Goal: Information Seeking & Learning: Learn about a topic

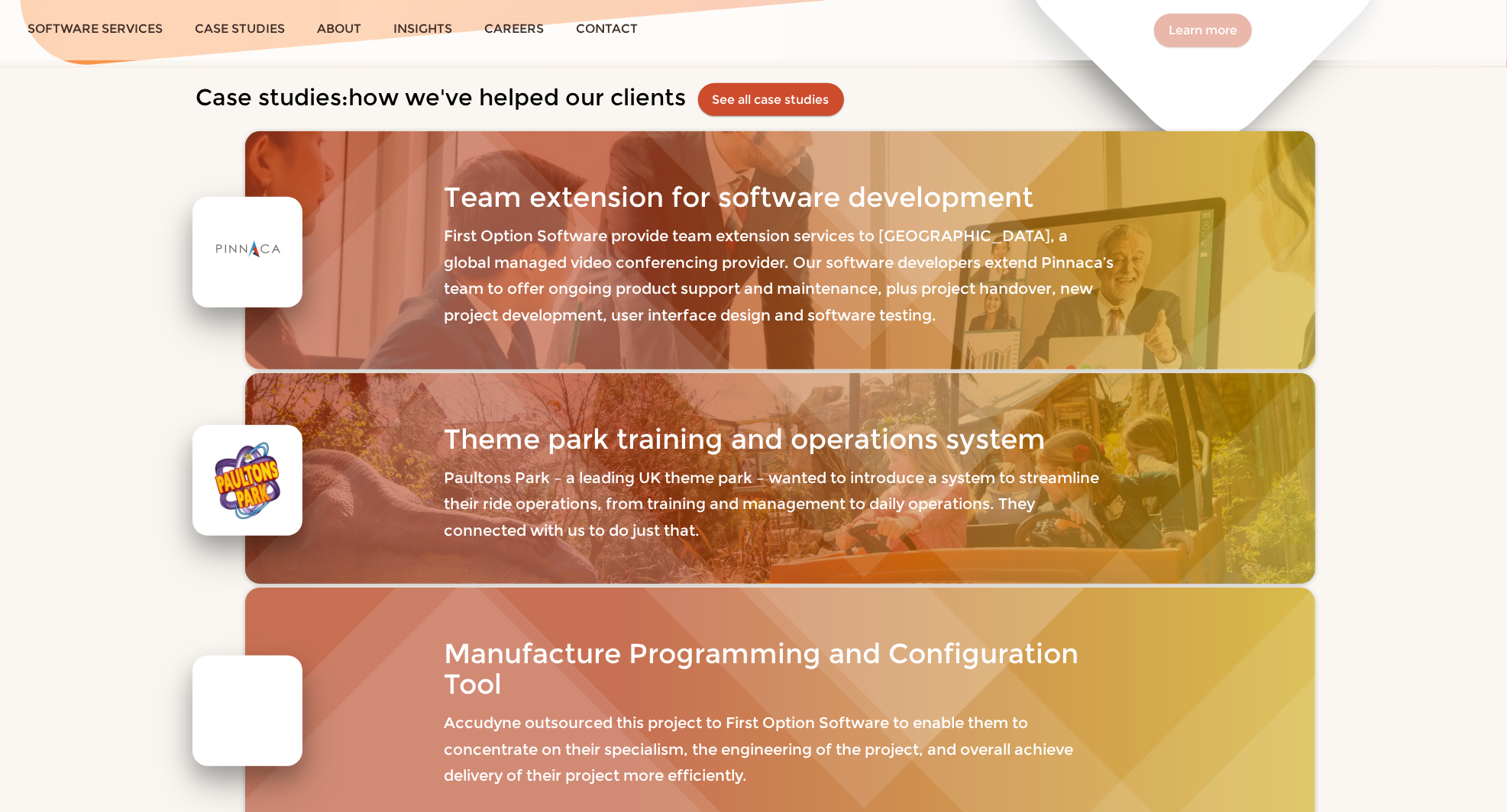
scroll to position [659, 0]
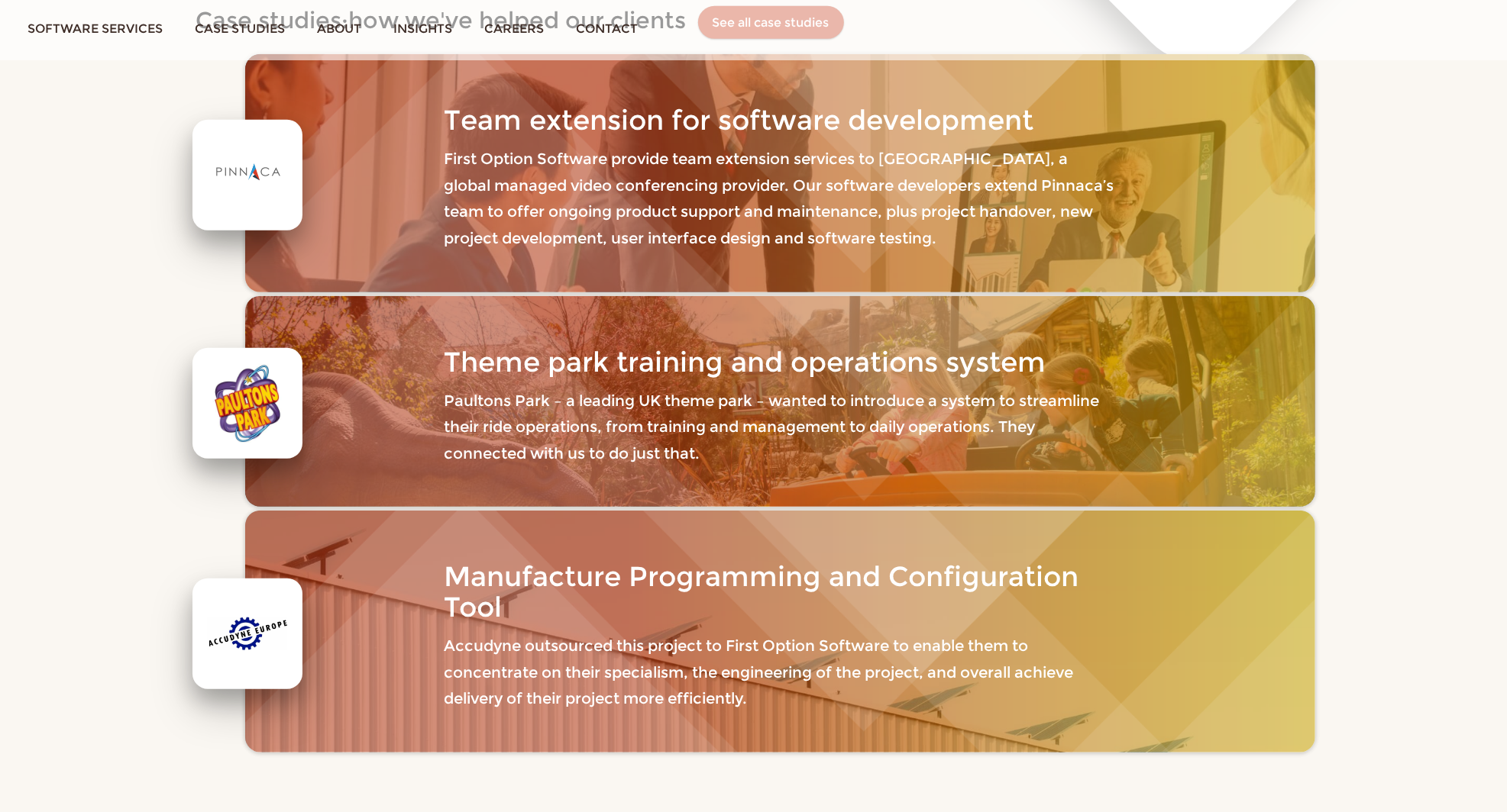
scroll to position [692, 0]
click at [264, 373] on div at bounding box center [248, 404] width 80 height 80
click at [397, 373] on div "Theme park training and operations system [GEOGRAPHIC_DATA] – a leading UK them…" at bounding box center [780, 402] width 1070 height 211
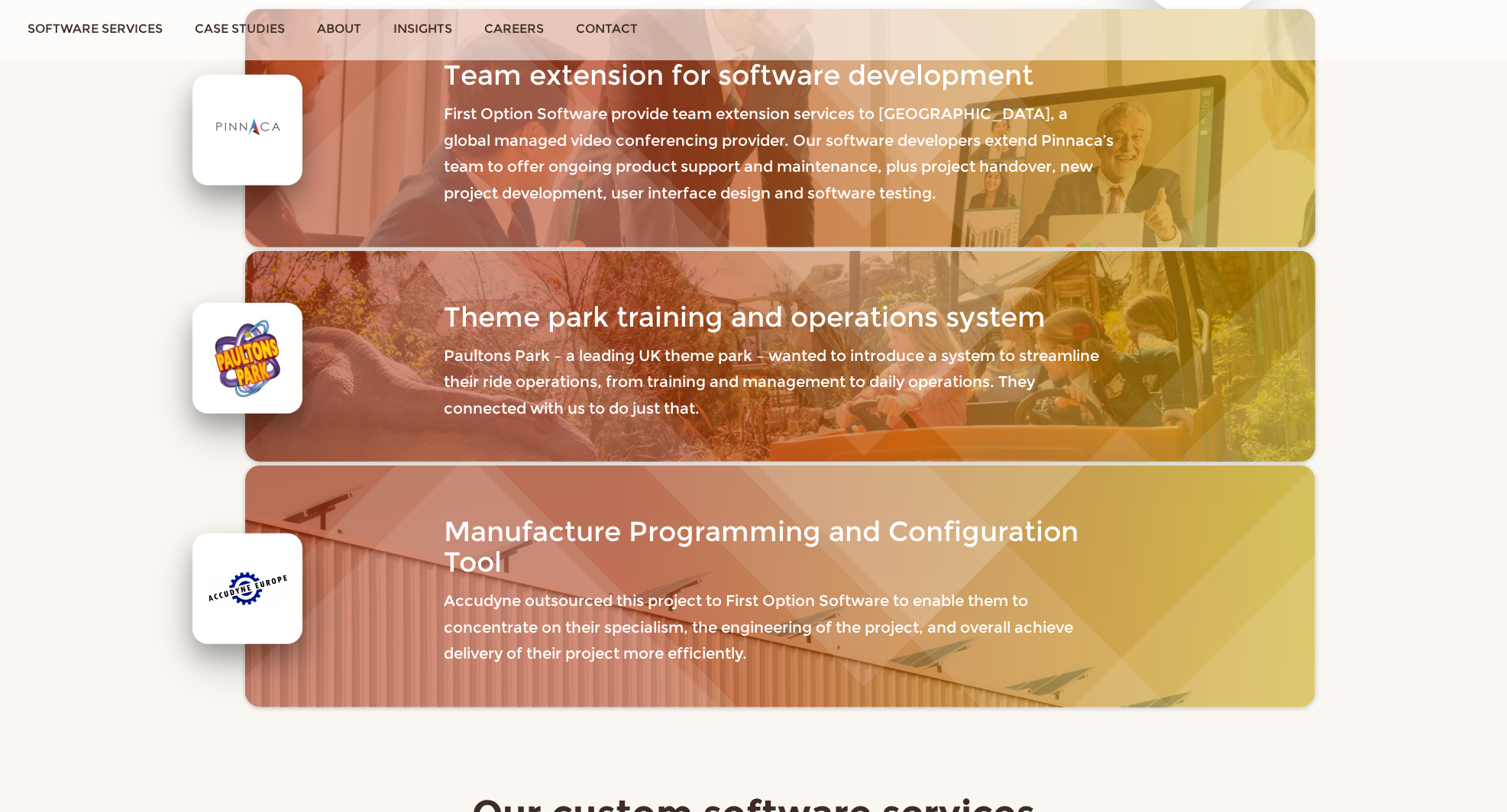
scroll to position [766, 0]
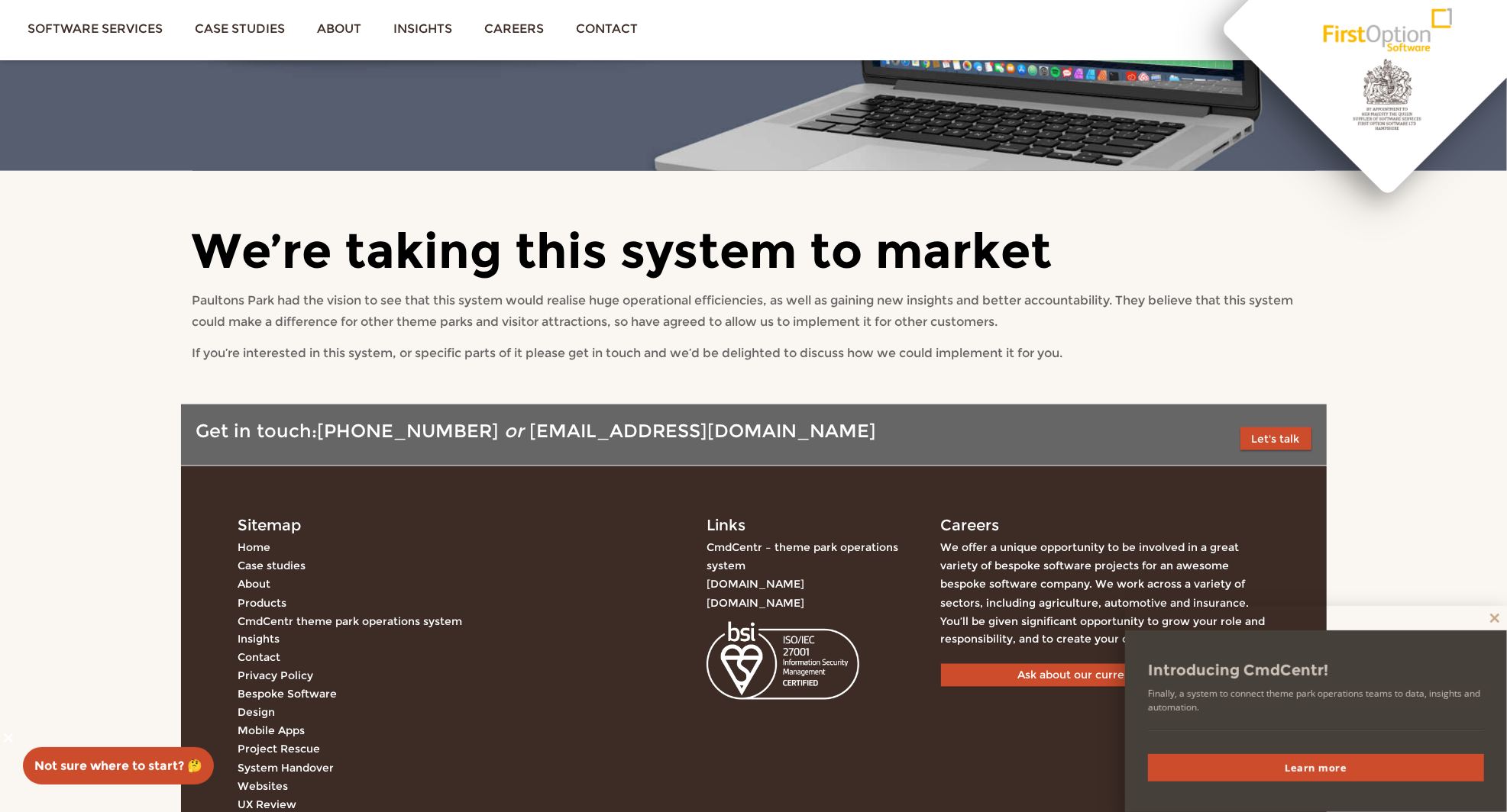
scroll to position [6173, 0]
